Goal: Task Accomplishment & Management: Manage account settings

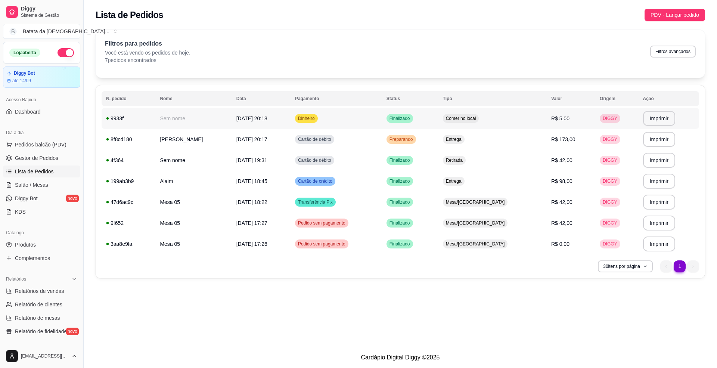
click at [251, 122] on td "[DATE] 20:18" at bounding box center [261, 118] width 59 height 21
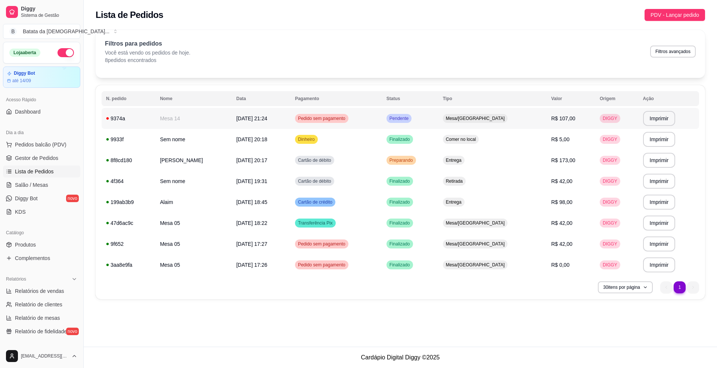
click at [268, 117] on td "[DATE] 21:24" at bounding box center [261, 118] width 59 height 21
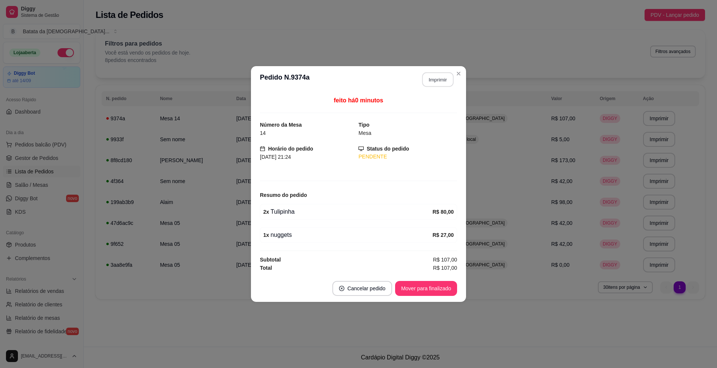
click at [432, 79] on button "Imprimir" at bounding box center [437, 79] width 31 height 15
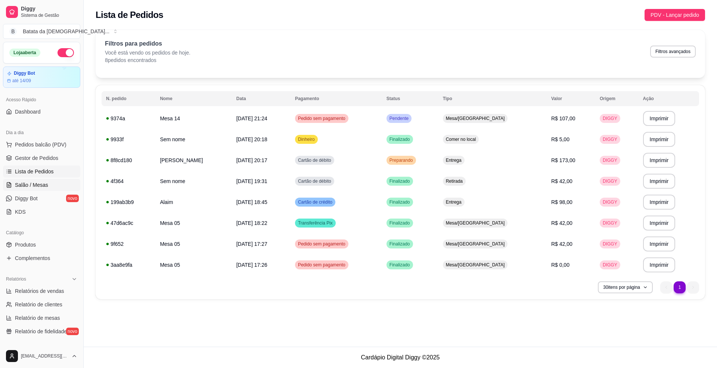
click at [24, 185] on span "Salão / Mesas" at bounding box center [31, 184] width 33 height 7
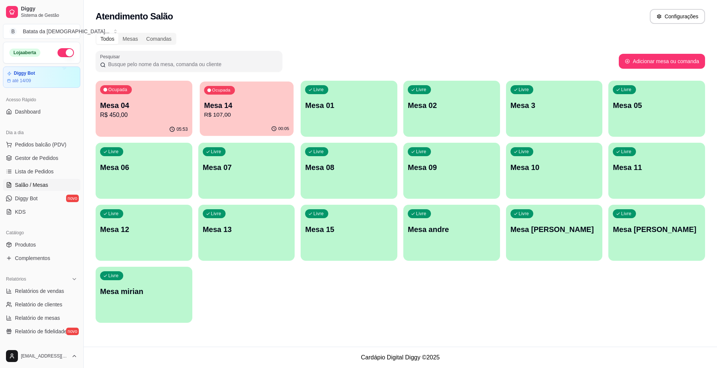
click at [281, 101] on p "Mesa 14" at bounding box center [246, 105] width 85 height 10
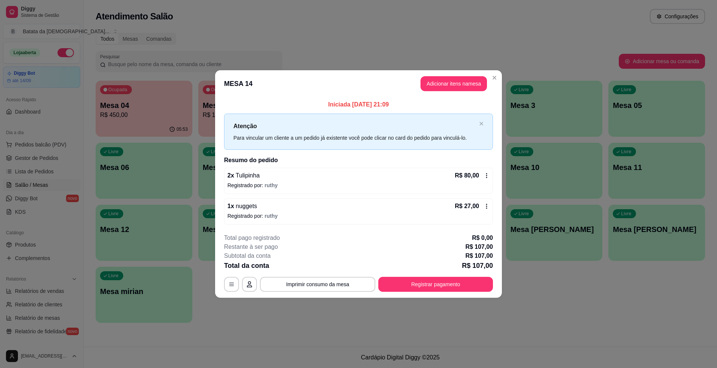
click at [292, 181] on p "Registrado por: [PERSON_NAME]" at bounding box center [358, 184] width 262 height 7
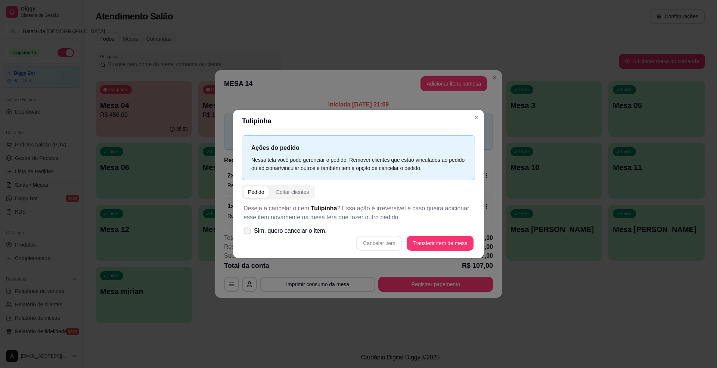
click at [247, 232] on icon at bounding box center [247, 230] width 6 height 4
click at [247, 232] on input "Sim, quero cancelar o item." at bounding box center [245, 234] width 5 height 5
checkbox input "true"
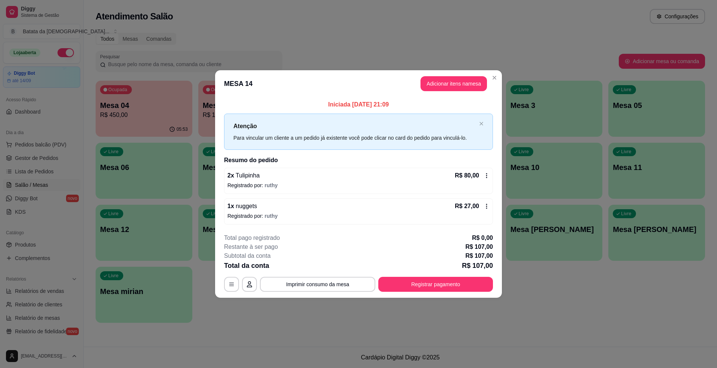
click at [282, 185] on p "Registrado por: [PERSON_NAME]" at bounding box center [358, 184] width 262 height 7
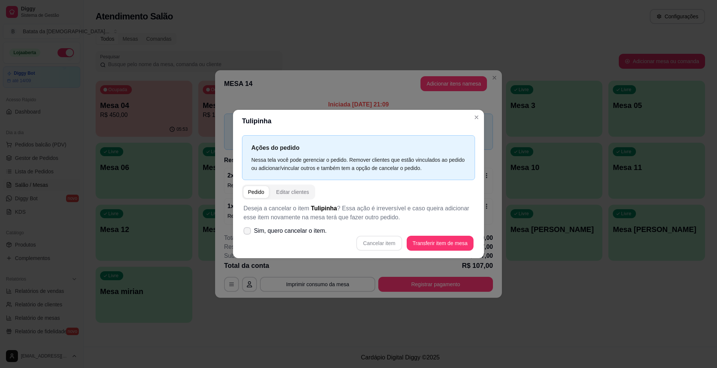
click at [249, 232] on icon at bounding box center [247, 230] width 6 height 4
click at [248, 232] on input "Sim, quero cancelar o item." at bounding box center [245, 234] width 5 height 5
checkbox input "true"
click at [393, 242] on button "Cancelar item" at bounding box center [379, 242] width 44 height 15
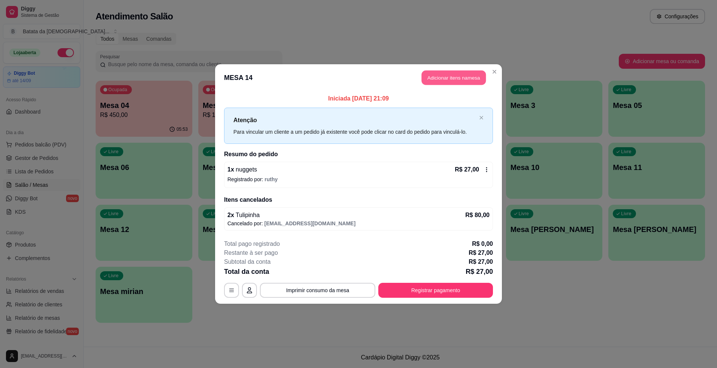
click at [455, 73] on button "Adicionar itens na mesa" at bounding box center [453, 78] width 64 height 15
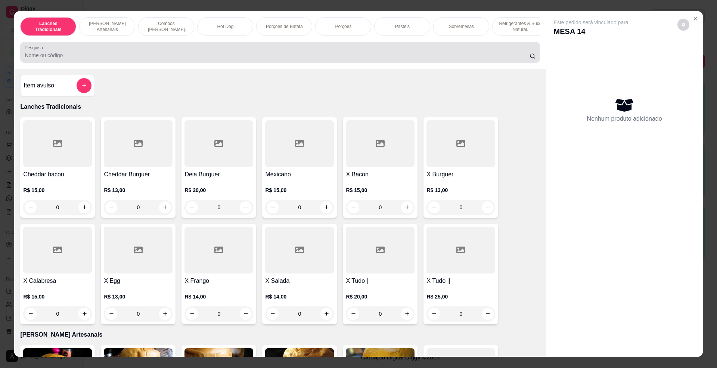
click at [261, 59] on input "Pesquisa" at bounding box center [277, 55] width 504 height 7
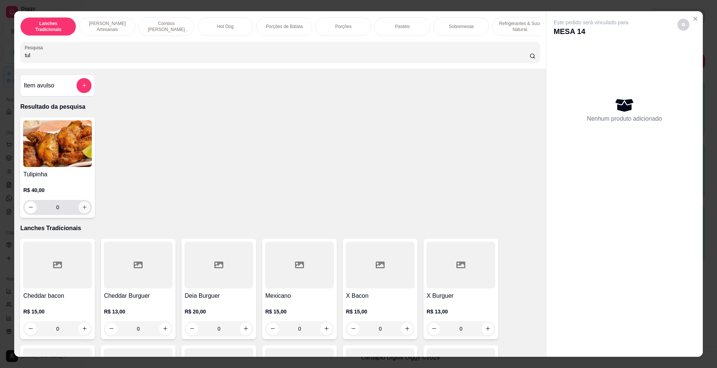
type input "tul"
click at [81, 209] on button "increase-product-quantity" at bounding box center [85, 207] width 12 height 12
type input "1"
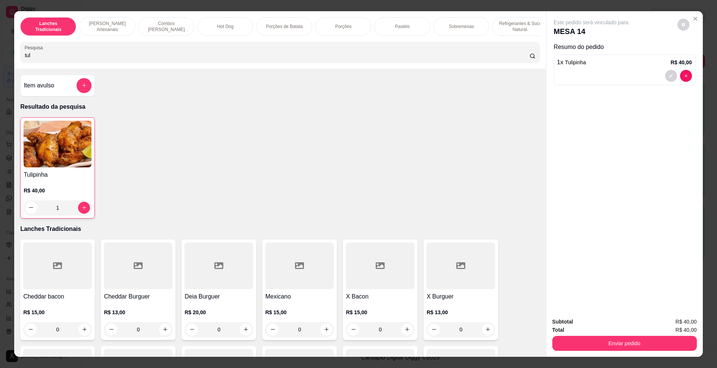
scroll to position [50, 0]
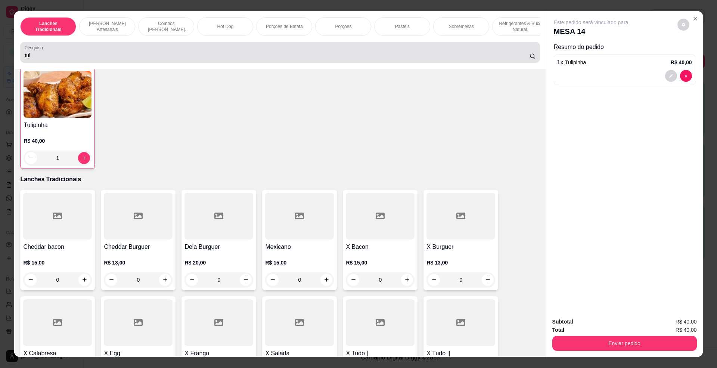
drag, startPoint x: 126, startPoint y: 56, endPoint x: 120, endPoint y: 56, distance: 6.0
click at [124, 56] on div "tul" at bounding box center [280, 52] width 510 height 15
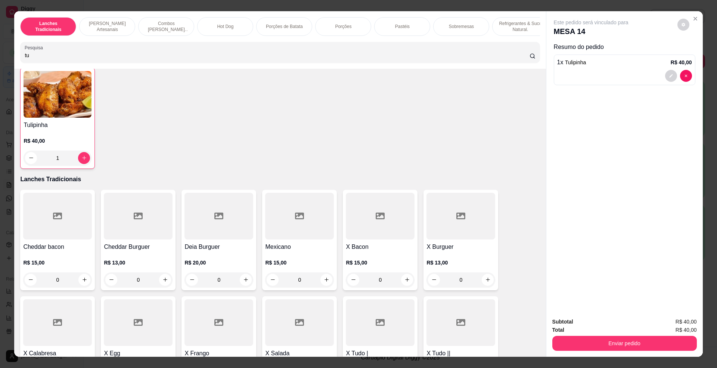
type input "t"
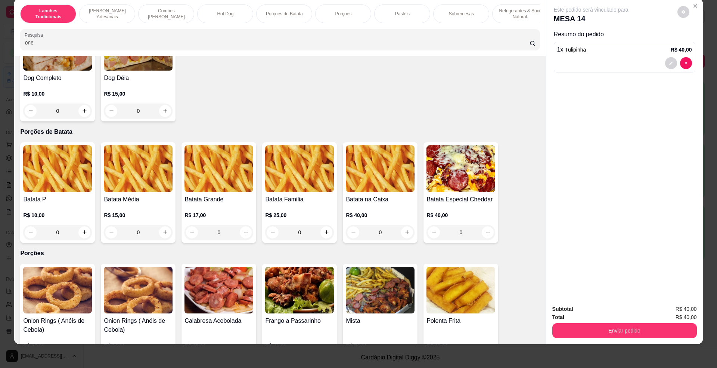
scroll to position [905, 0]
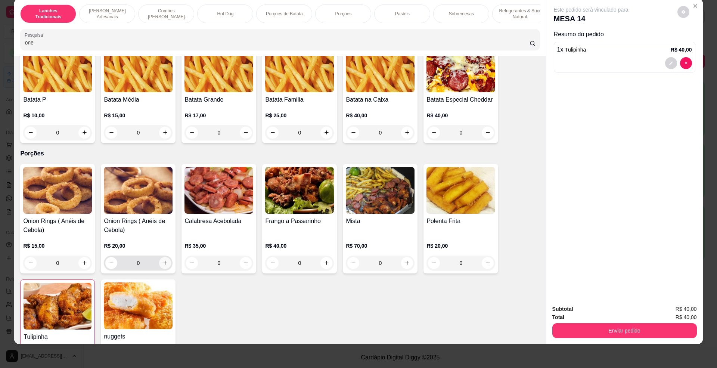
type input "one"
click at [163, 265] on icon "increase-product-quantity" at bounding box center [165, 263] width 6 height 6
type input "1"
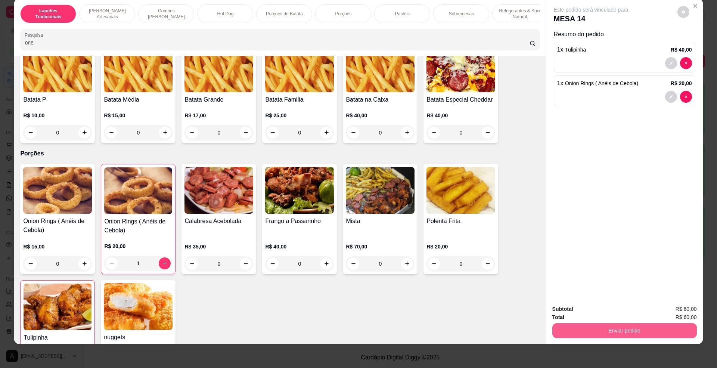
click at [614, 335] on button "Enviar pedido" at bounding box center [624, 330] width 144 height 15
click at [599, 306] on button "Não registrar e enviar pedido" at bounding box center [598, 312] width 75 height 14
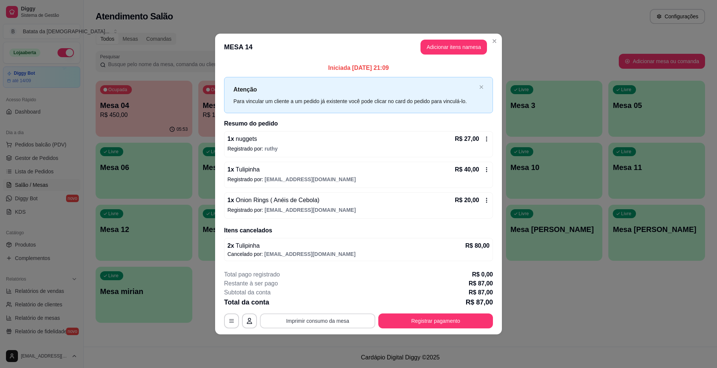
click at [300, 323] on button "Imprimir consumo da mesa" at bounding box center [317, 320] width 115 height 15
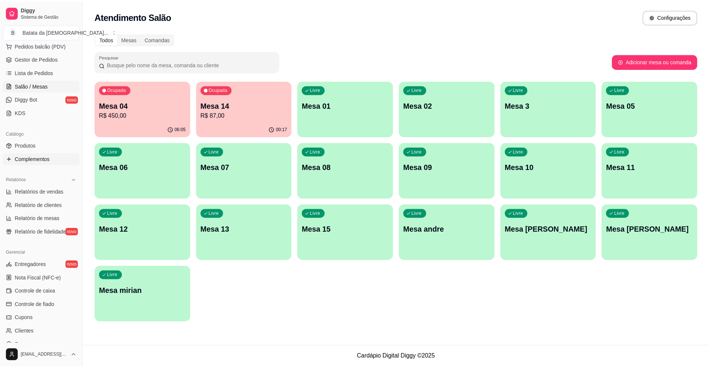
scroll to position [149, 0]
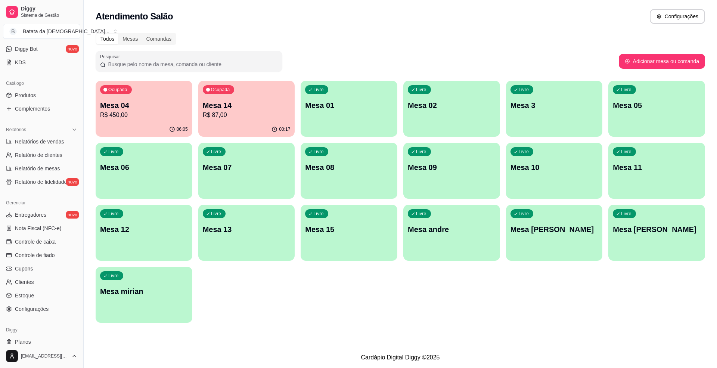
click at [39, 102] on ul "Produtos Complementos" at bounding box center [41, 101] width 77 height 25
click at [39, 93] on link "Produtos" at bounding box center [41, 95] width 77 height 12
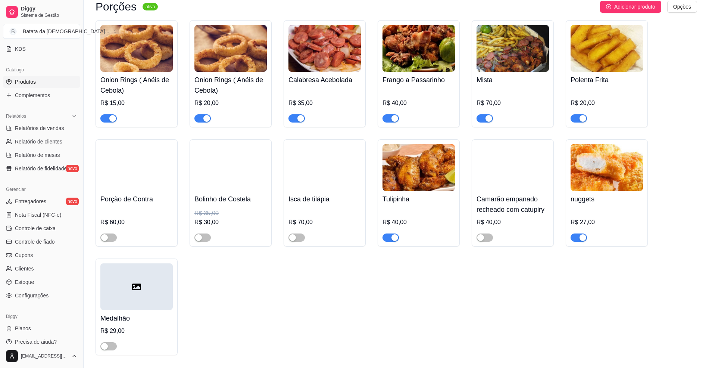
scroll to position [169, 0]
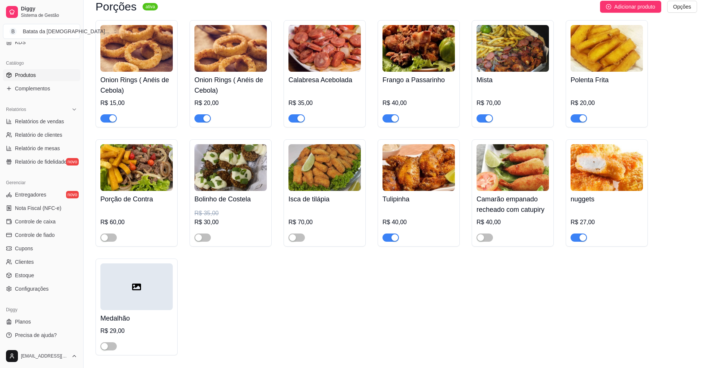
click at [419, 172] on img at bounding box center [419, 167] width 72 height 47
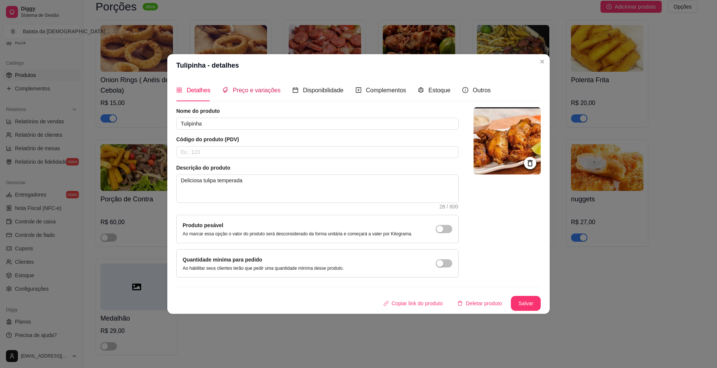
click at [268, 90] on span "Preço e variações" at bounding box center [257, 90] width 48 height 6
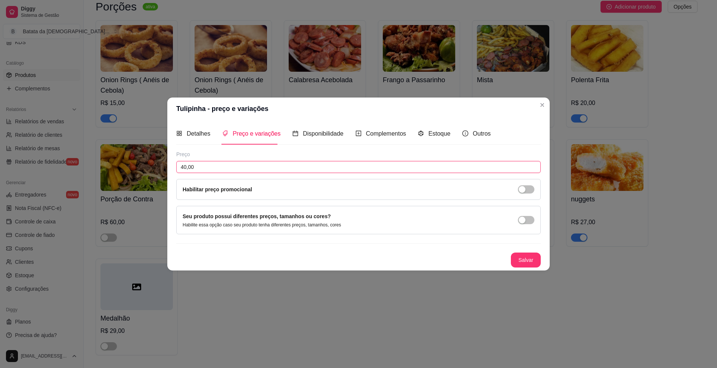
click at [229, 162] on input "40,00" at bounding box center [358, 167] width 364 height 12
type input "45,00"
click at [531, 263] on button "Salvar" at bounding box center [525, 259] width 29 height 15
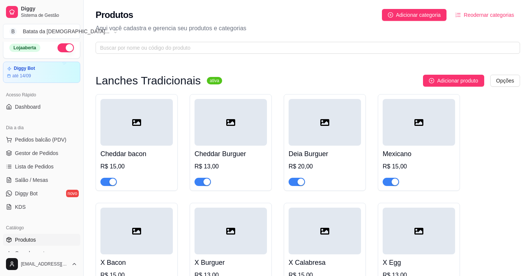
scroll to position [0, 0]
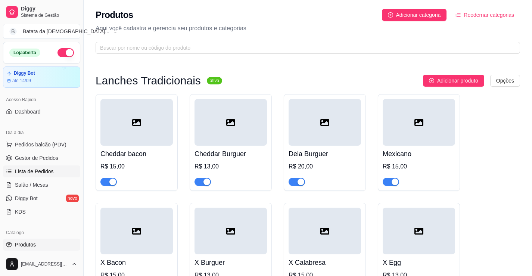
click at [33, 171] on span "Lista de Pedidos" at bounding box center [34, 171] width 39 height 7
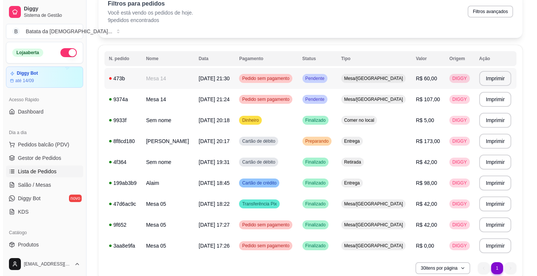
scroll to position [74, 0]
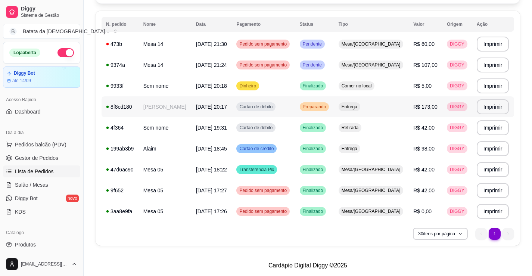
click at [332, 112] on td "Preparando" at bounding box center [314, 106] width 39 height 21
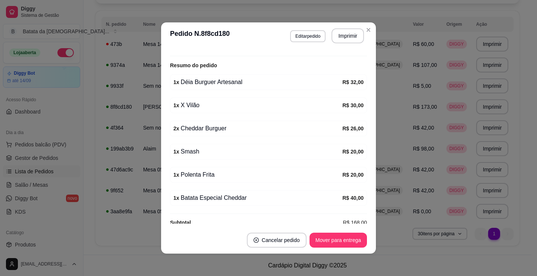
scroll to position [234, 0]
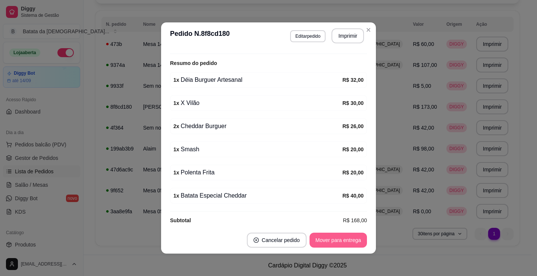
click at [340, 243] on button "Mover para entrega" at bounding box center [338, 240] width 57 height 15
click at [336, 244] on button "Mover para finalizado" at bounding box center [336, 240] width 62 height 15
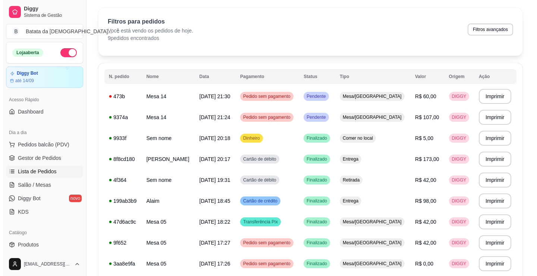
scroll to position [0, 0]
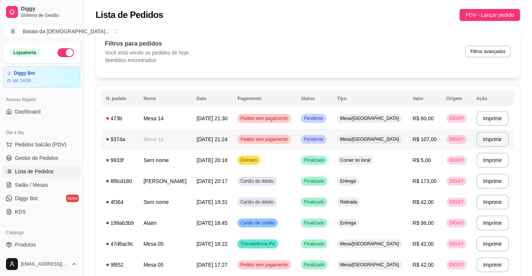
click at [317, 136] on div "Pendente" at bounding box center [313, 139] width 25 height 9
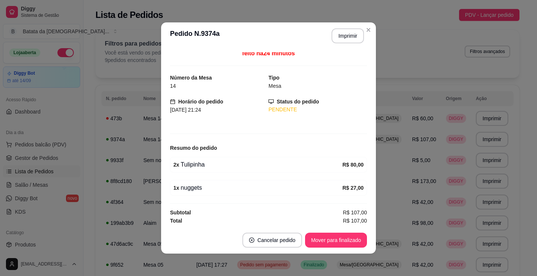
scroll to position [4, 0]
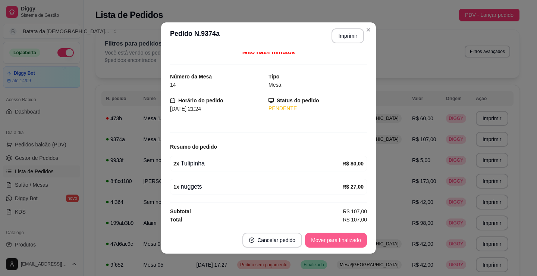
click at [343, 234] on button "Mover para finalizado" at bounding box center [336, 240] width 62 height 15
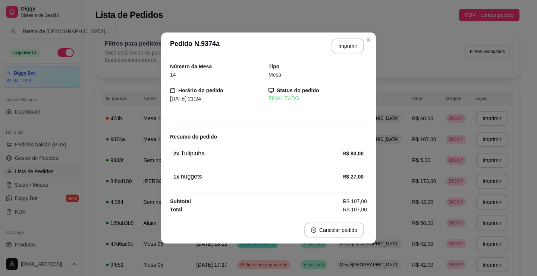
scroll to position [0, 0]
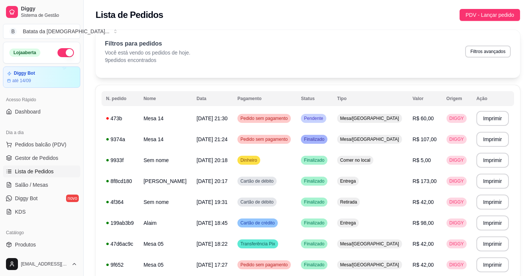
click at [362, 113] on td "Mesa/[GEOGRAPHIC_DATA]" at bounding box center [370, 118] width 75 height 21
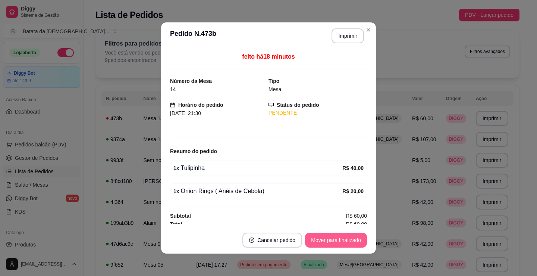
click at [359, 245] on button "Mover para finalizado" at bounding box center [336, 240] width 62 height 15
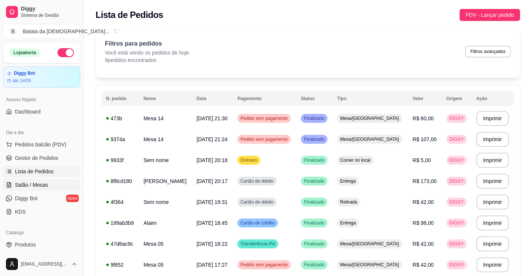
click at [35, 184] on span "Salão / Mesas" at bounding box center [31, 184] width 33 height 7
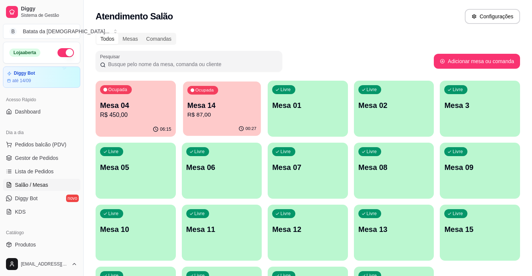
click at [254, 124] on div "00:27" at bounding box center [222, 129] width 78 height 14
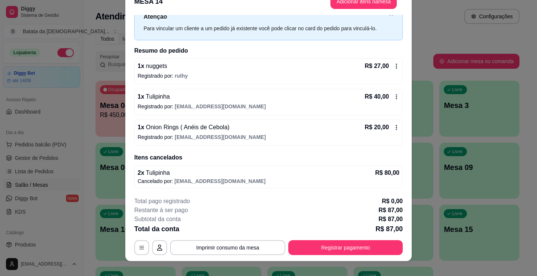
scroll to position [15, 0]
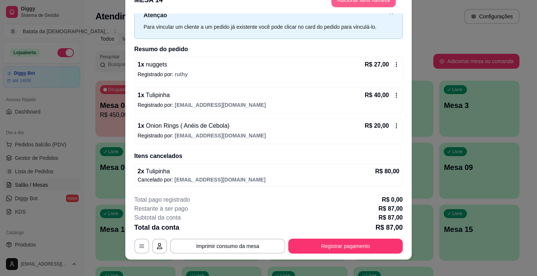
click at [367, 5] on button "Adicionar itens na mesa" at bounding box center [364, 0] width 64 height 15
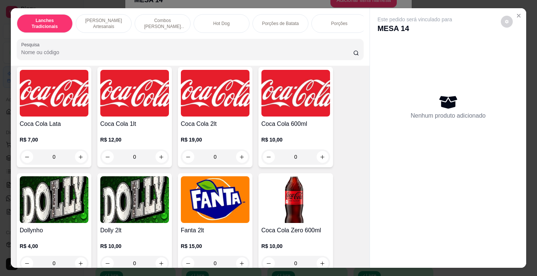
scroll to position [1903, 0]
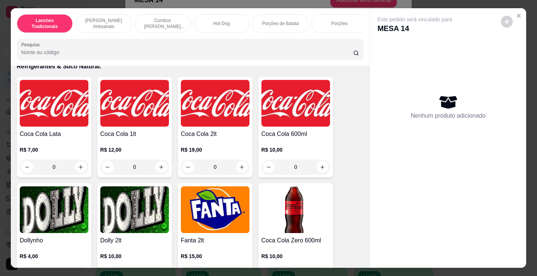
click at [193, 121] on div "Coca Cola 2lt R$ 19,00 0" at bounding box center [215, 127] width 75 height 100
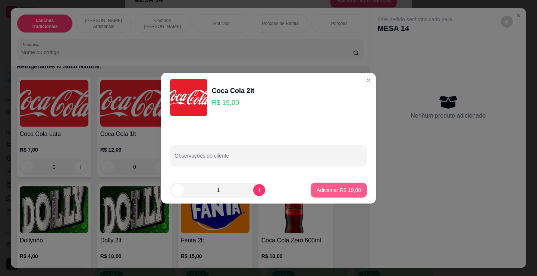
click at [319, 190] on p "Adicionar R$ 19,00" at bounding box center [339, 189] width 44 height 7
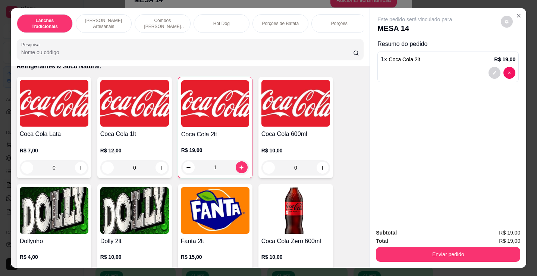
type input "1"
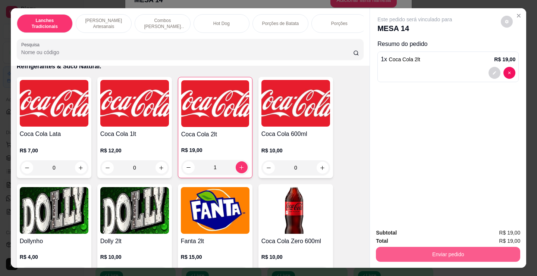
click at [460, 248] on button "Enviar pedido" at bounding box center [448, 254] width 144 height 15
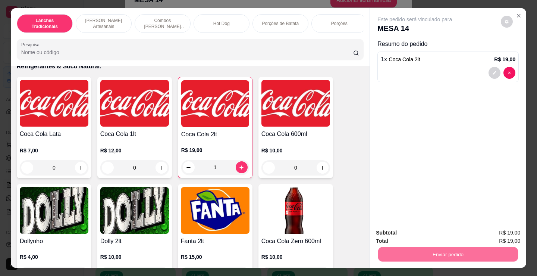
click at [440, 234] on button "Não registrar e enviar pedido" at bounding box center [424, 233] width 78 height 14
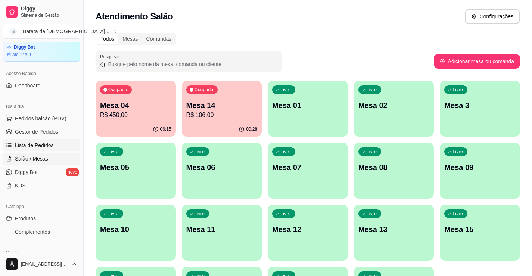
scroll to position [37, 0]
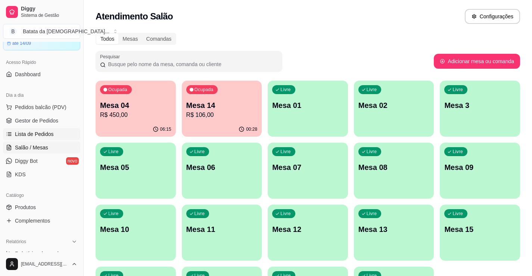
click at [21, 137] on span "Lista de Pedidos" at bounding box center [34, 133] width 39 height 7
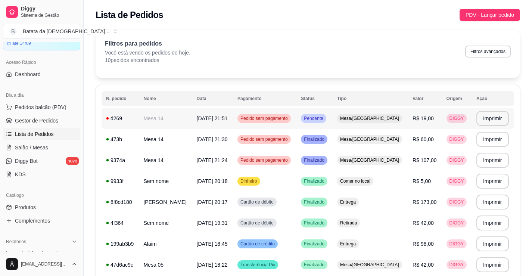
click at [287, 121] on span "Pedido sem pagamento" at bounding box center [264, 118] width 50 height 6
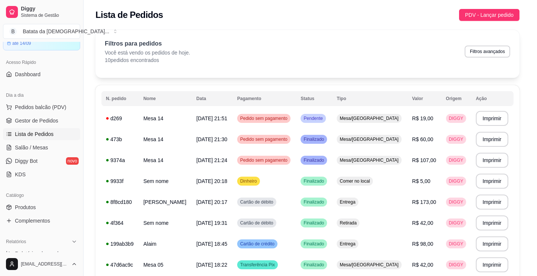
click at [330, 228] on button "Mover para finalizado" at bounding box center [336, 230] width 62 height 15
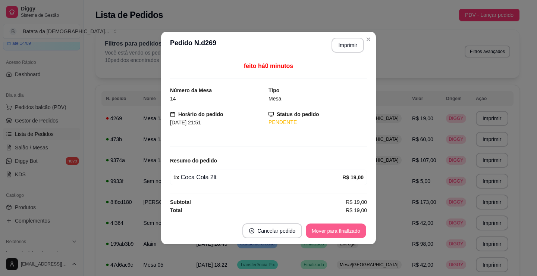
click at [335, 230] on button "Mover para finalizado" at bounding box center [336, 231] width 60 height 15
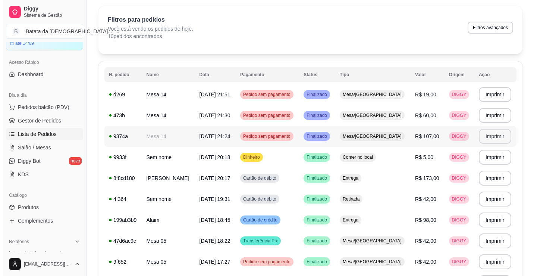
scroll to position [75, 0]
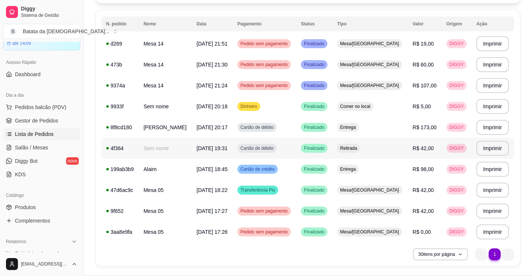
click at [203, 147] on span "[DATE] 19:31" at bounding box center [212, 148] width 31 height 6
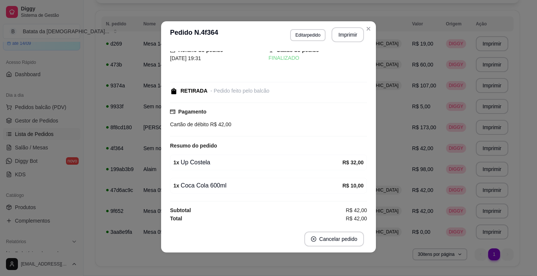
scroll to position [1, 0]
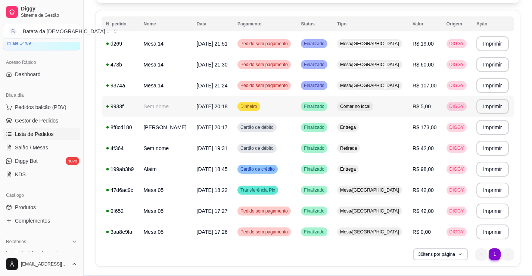
click at [247, 101] on td "Dinheiro" at bounding box center [264, 106] width 63 height 21
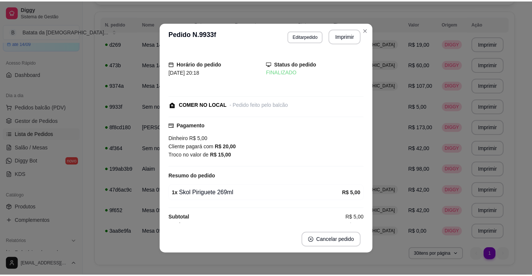
scroll to position [6, 0]
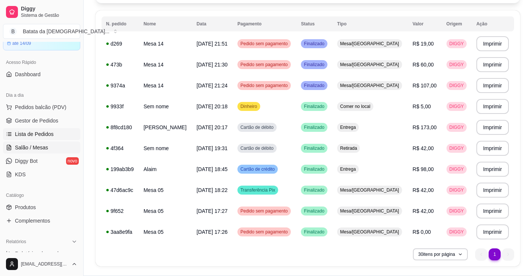
click at [53, 151] on link "Salão / Mesas" at bounding box center [41, 147] width 77 height 12
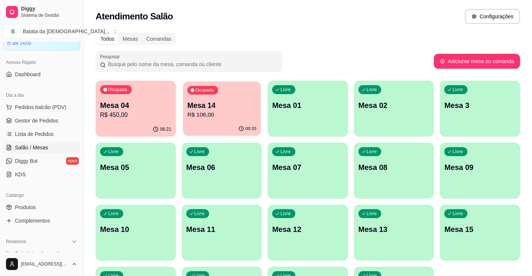
click at [211, 96] on div "Ocupada Mesa 14 R$ 106,00" at bounding box center [222, 101] width 78 height 40
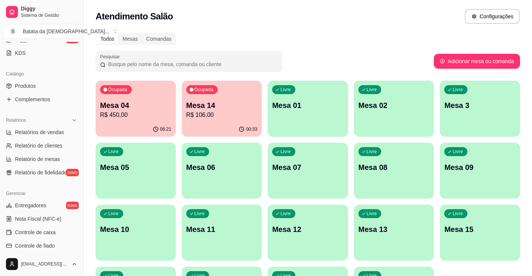
scroll to position [112, 0]
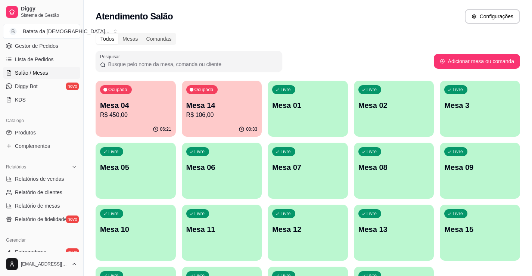
click at [42, 123] on div "Catálogo" at bounding box center [41, 121] width 77 height 12
click at [43, 131] on link "Produtos" at bounding box center [41, 133] width 77 height 12
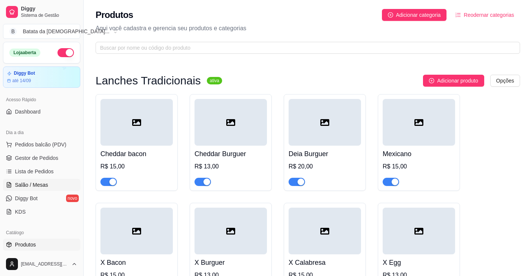
click at [32, 183] on span "Salão / Mesas" at bounding box center [31, 184] width 33 height 7
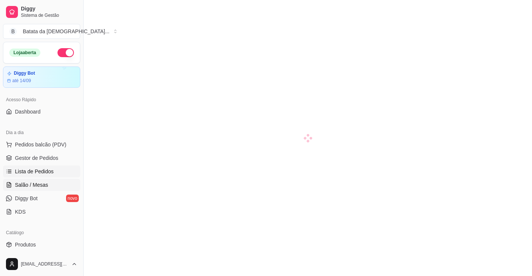
click at [44, 171] on span "Lista de Pedidos" at bounding box center [34, 171] width 39 height 7
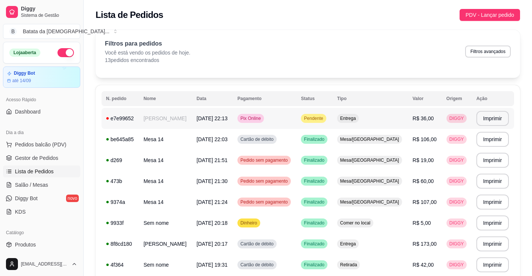
click at [376, 121] on td "Entrega" at bounding box center [370, 118] width 75 height 21
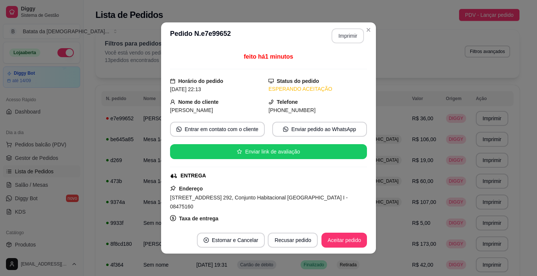
click at [338, 32] on button "Imprimir" at bounding box center [348, 35] width 32 height 15
click at [341, 237] on button "Aceitar pedido" at bounding box center [345, 240] width 46 height 15
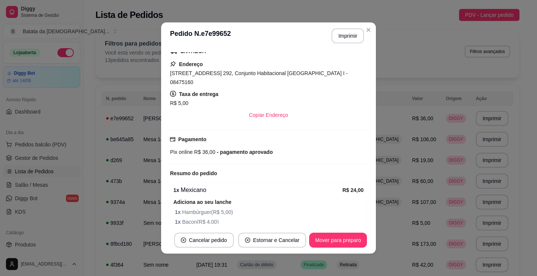
scroll to position [182, 0]
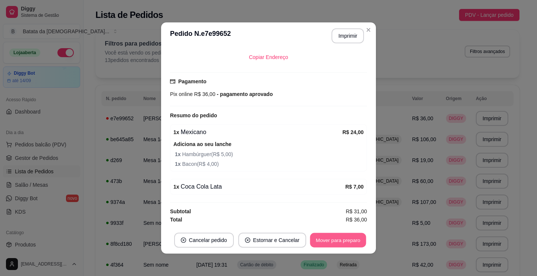
click at [344, 240] on button "Mover para preparo" at bounding box center [338, 240] width 56 height 15
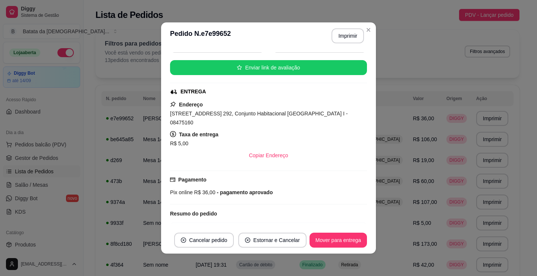
scroll to position [70, 0]
